Goal: Download file/media

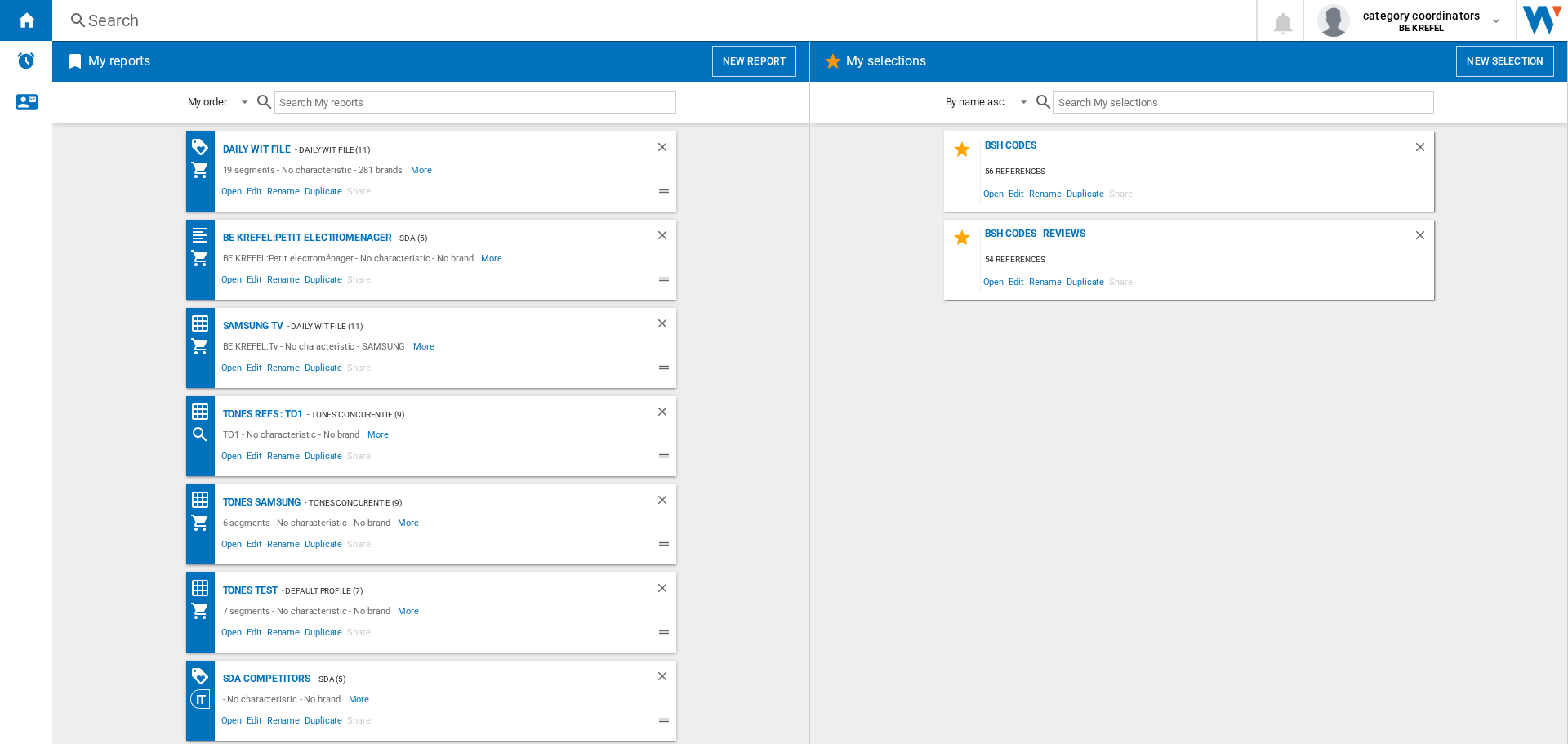
click at [255, 146] on div "Daily WIT file" at bounding box center [255, 150] width 72 height 20
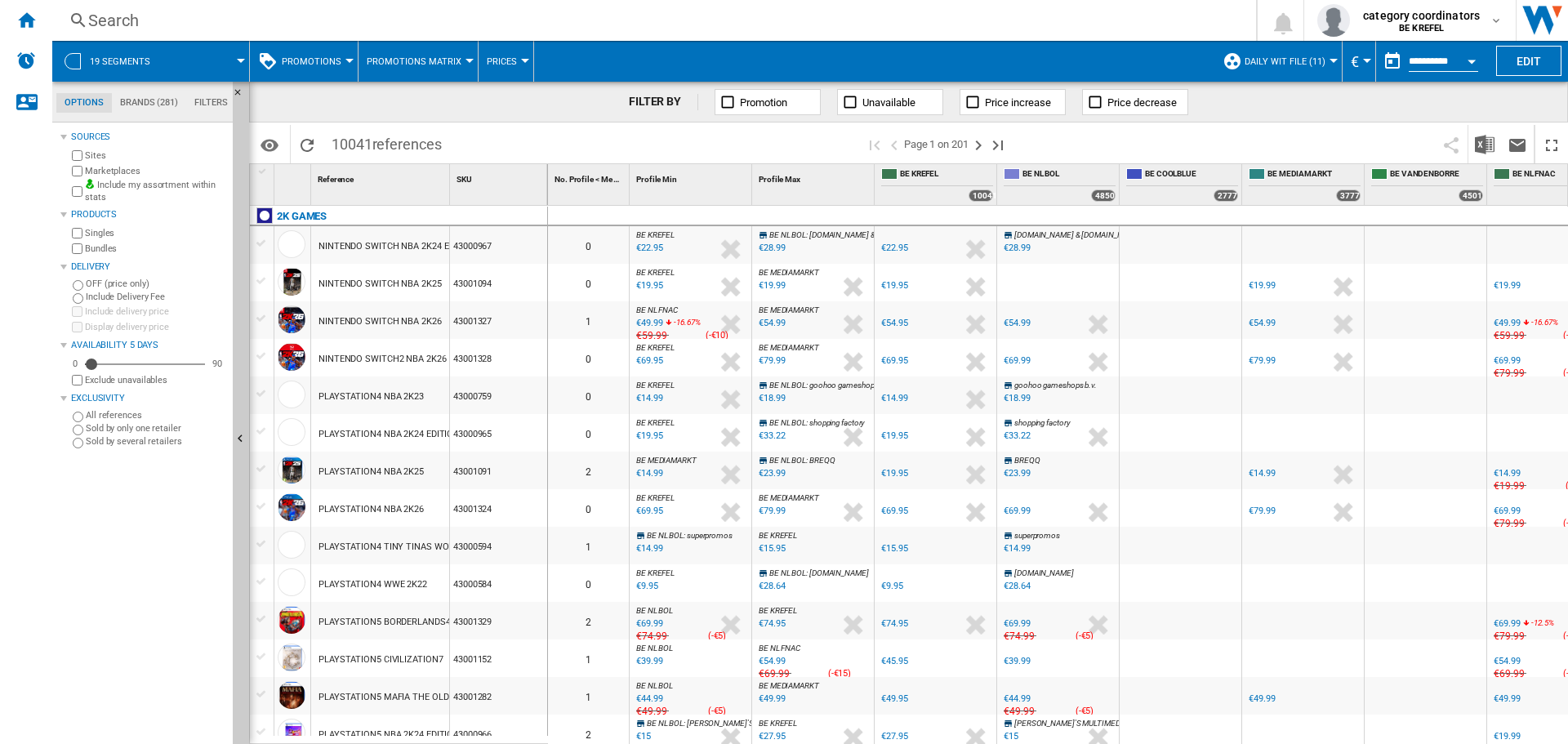
click at [316, 58] on span "Promotions" at bounding box center [312, 61] width 60 height 10
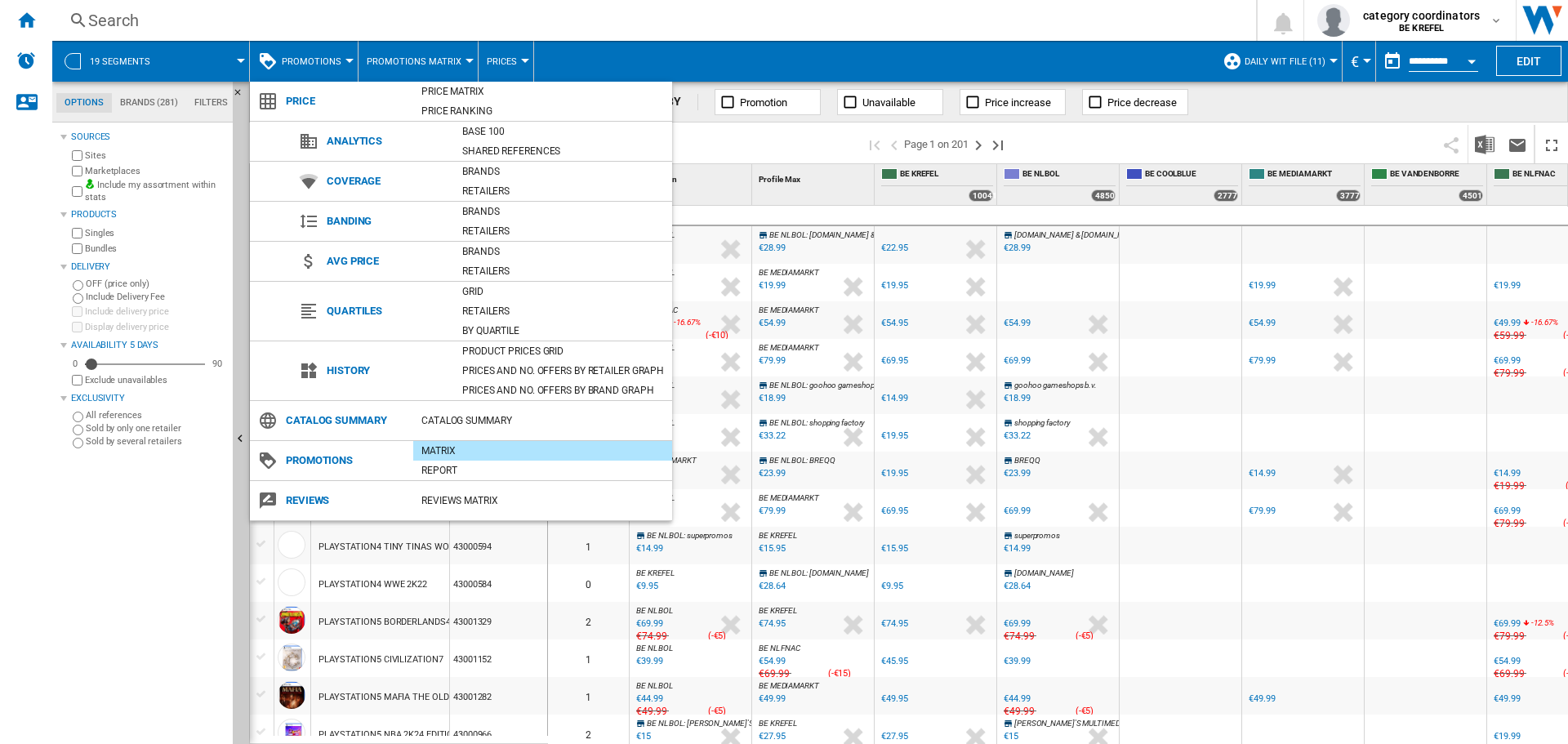
click at [770, 20] on md-backdrop at bounding box center [784, 372] width 1568 height 744
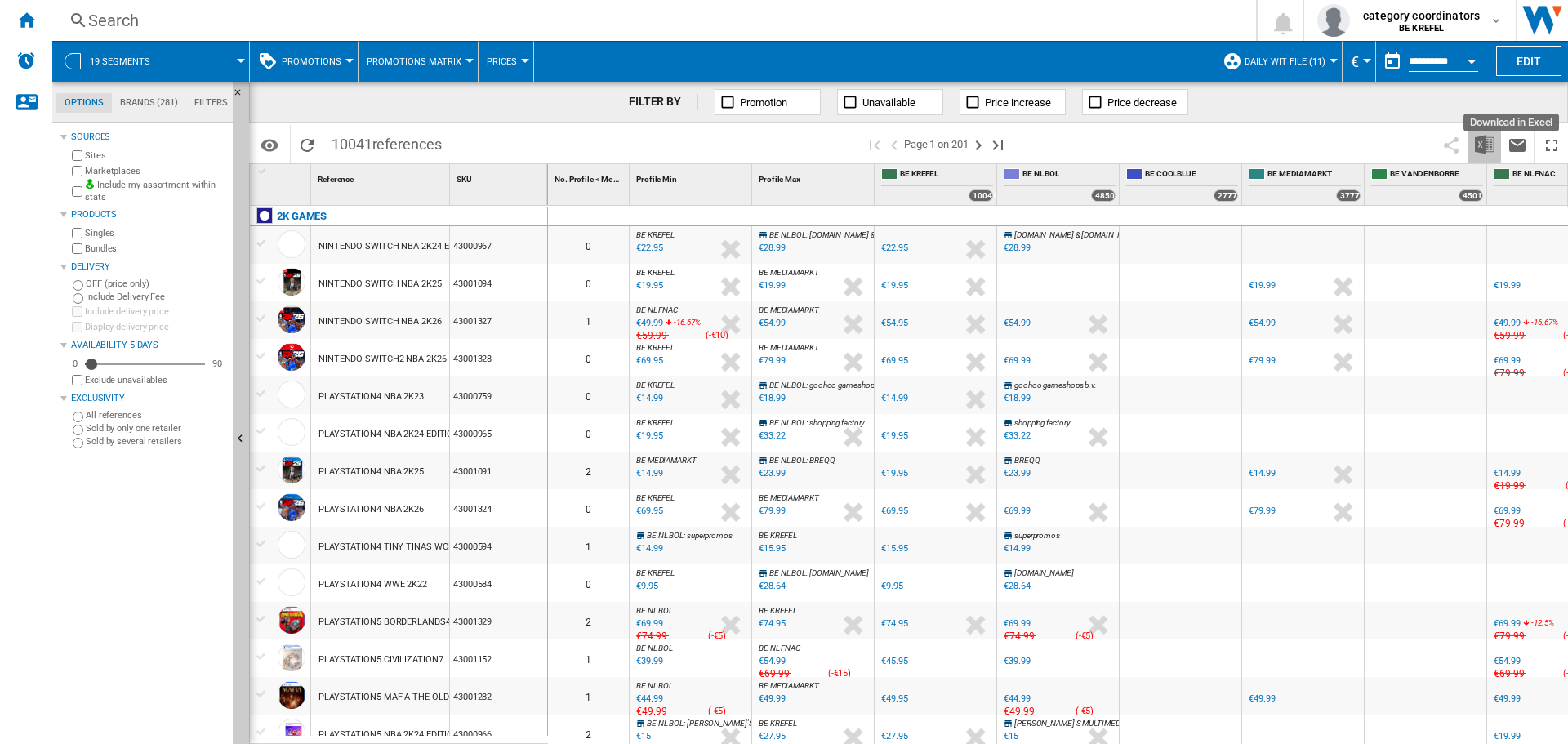
click at [1478, 146] on img "Download in Excel" at bounding box center [1484, 144] width 20 height 20
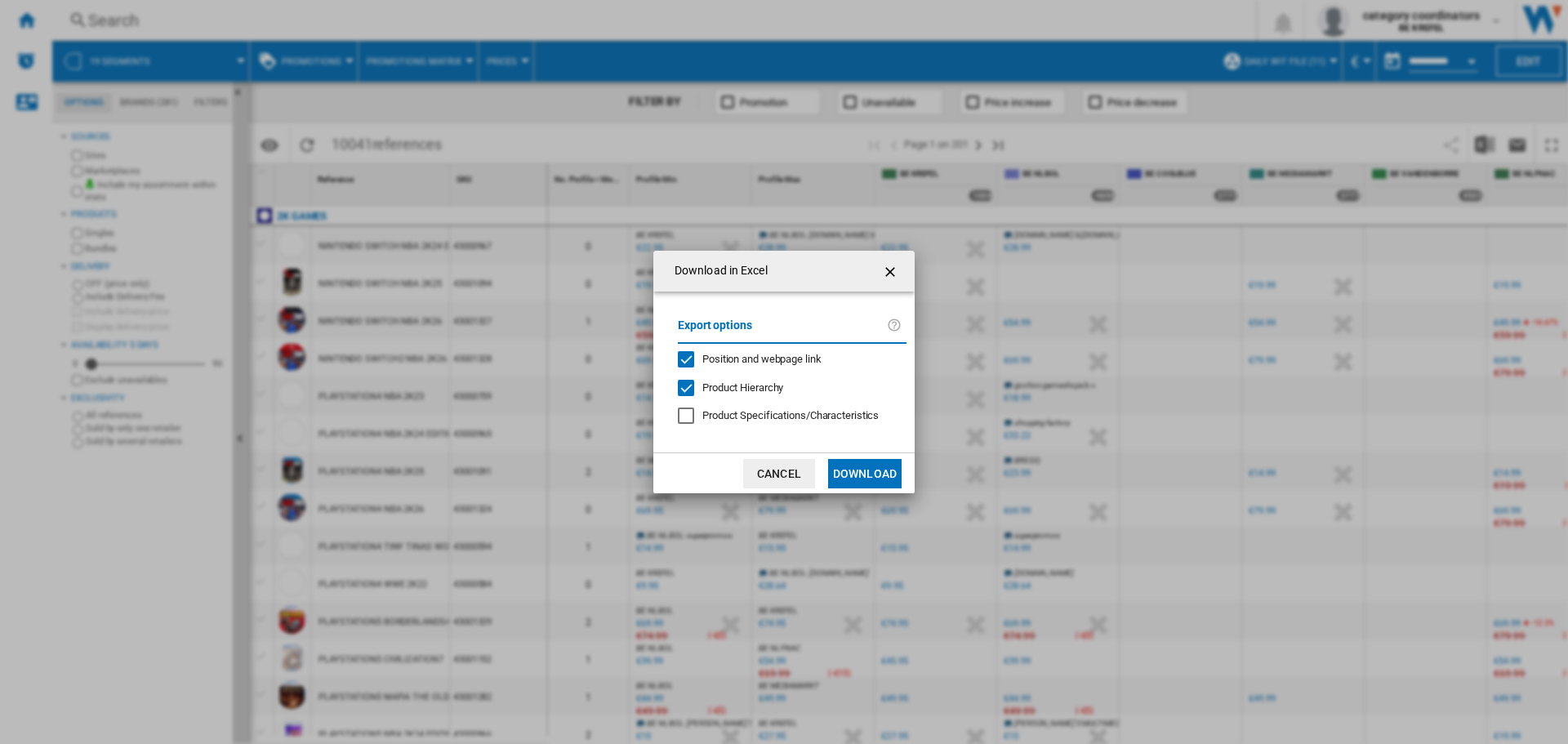
click at [871, 477] on button "Download" at bounding box center [865, 473] width 73 height 30
